Goal: Information Seeking & Learning: Check status

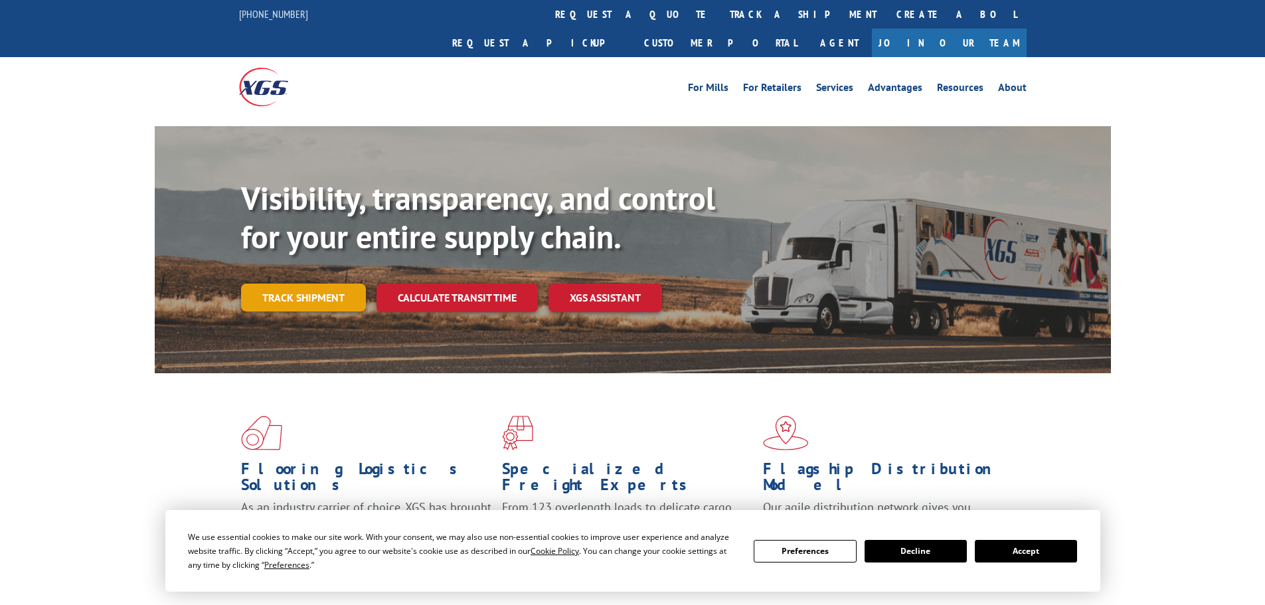
click at [276, 284] on link "Track shipment" at bounding box center [303, 298] width 125 height 28
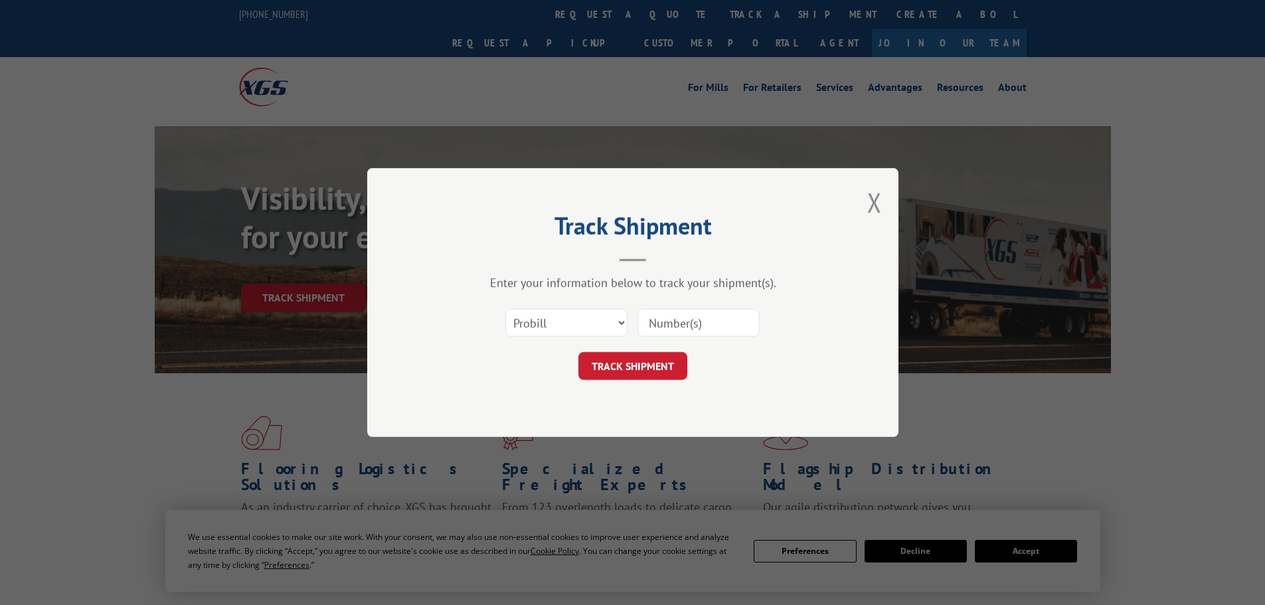
click at [691, 333] on input at bounding box center [698, 323] width 122 height 28
click at [595, 326] on select "Select category... Probill BOL PO" at bounding box center [566, 323] width 122 height 28
select select "po"
click at [505, 309] on select "Select category... Probill BOL PO" at bounding box center [566, 323] width 122 height 28
click at [676, 322] on input at bounding box center [698, 323] width 122 height 28
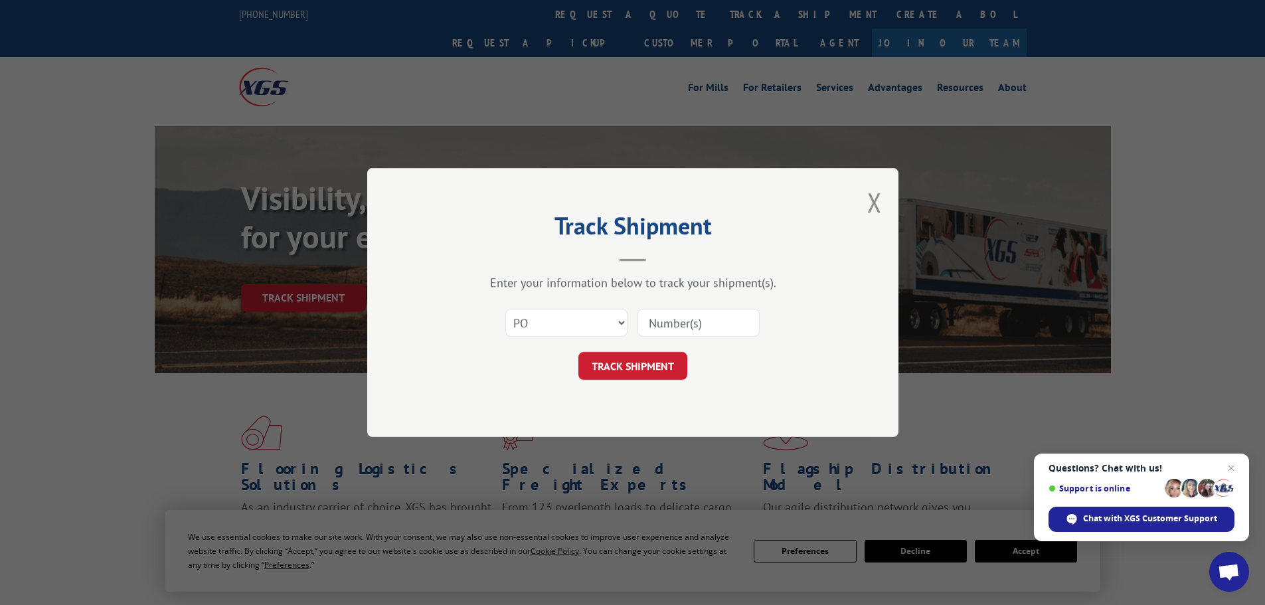
click at [654, 322] on input at bounding box center [698, 323] width 122 height 28
paste input "21627790"
type input "21627790"
click at [660, 371] on button "TRACK SHIPMENT" at bounding box center [632, 366] width 109 height 28
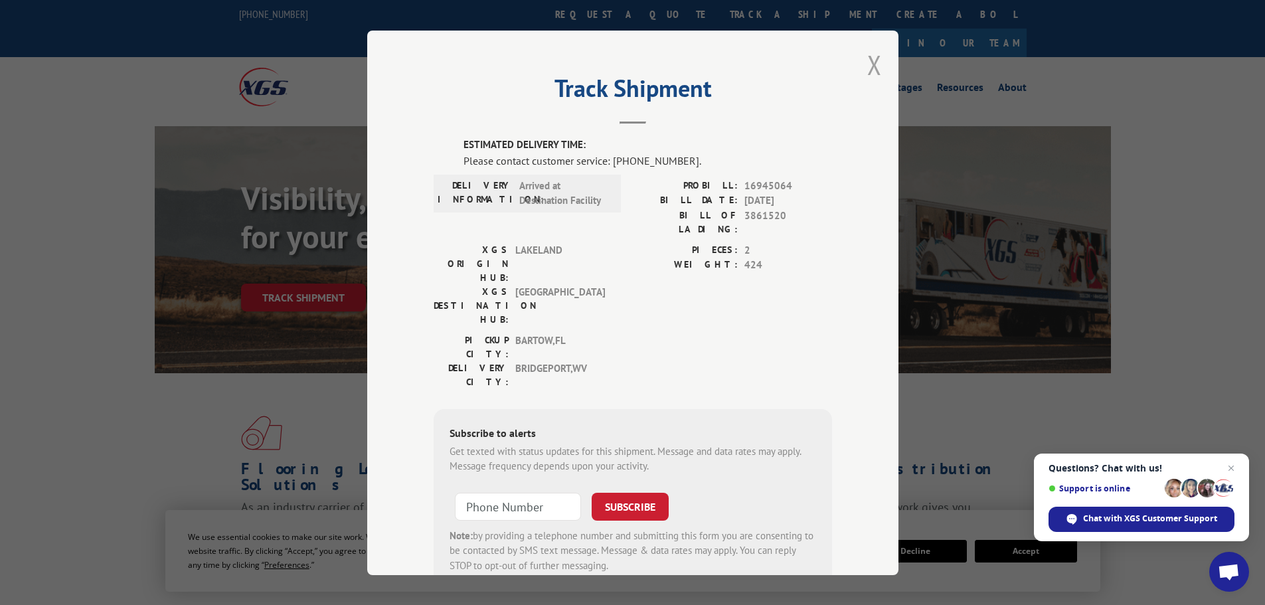
click at [873, 72] on button "Close modal" at bounding box center [874, 64] width 15 height 35
